Goal: Task Accomplishment & Management: Use online tool/utility

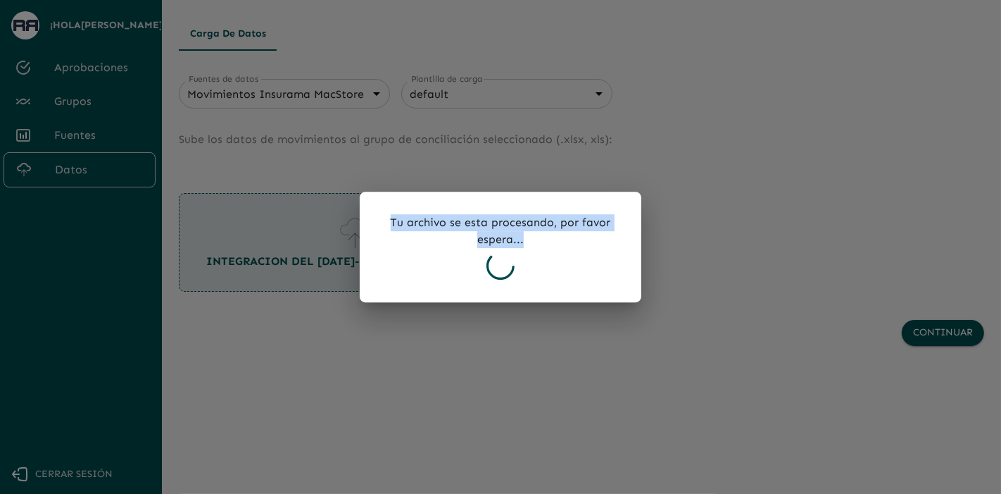
click at [451, 230] on p "Tu archivo se esta procesando, por favor espera..." at bounding box center [500, 231] width 237 height 34
click at [534, 256] on div "Tu archivo se esta procesando, por favor espera..." at bounding box center [501, 247] width 282 height 111
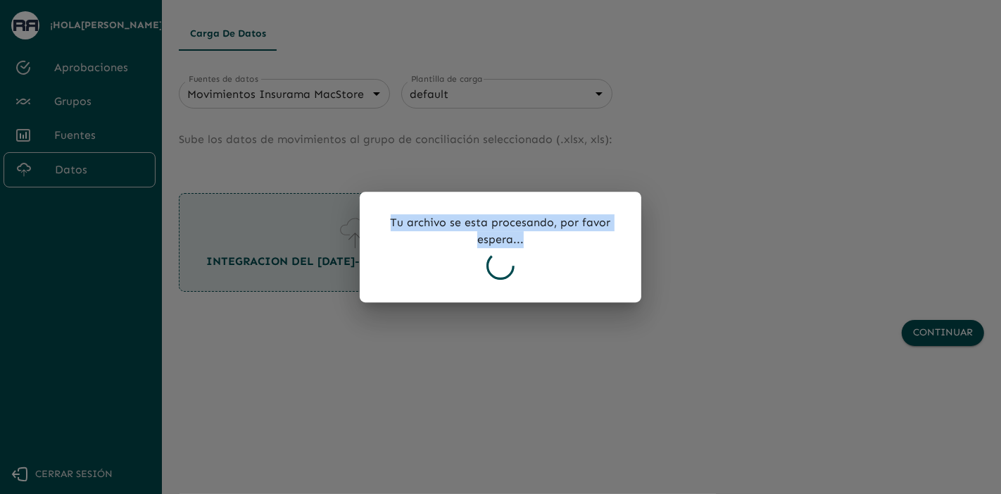
click at [534, 256] on div "Tu archivo se esta procesando, por favor espera..." at bounding box center [501, 247] width 282 height 111
